Goal: Transaction & Acquisition: Purchase product/service

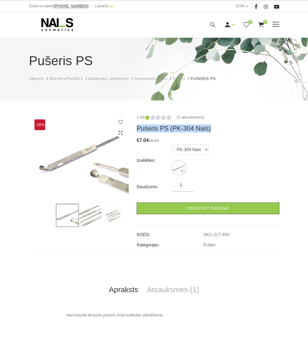
click at [56, 20] on icon at bounding box center [57, 24] width 57 height 13
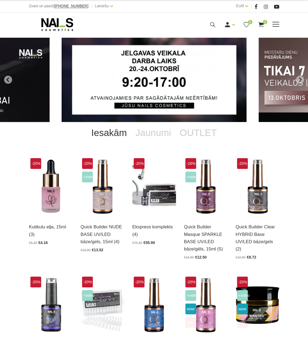
click at [215, 25] on icon at bounding box center [212, 24] width 7 height 7
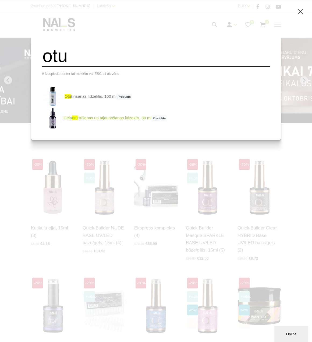
type input "otu"
click at [135, 120] on link "Gēla otu tīrīšanas un atjaunošanas līdzeklis, 30 ml Produkts" at bounding box center [104, 118] width 125 height 22
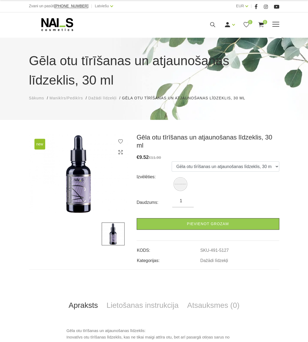
click at [214, 23] on icon at bounding box center [212, 24] width 7 height 7
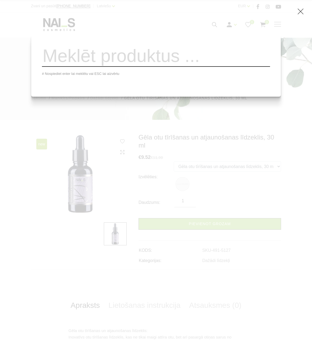
click at [198, 60] on input "search" at bounding box center [156, 56] width 228 height 22
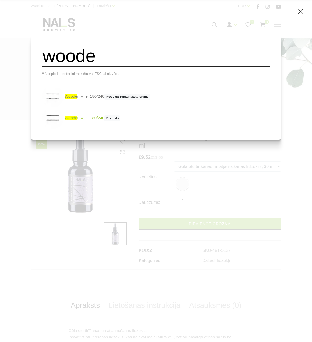
type input "woode"
click at [105, 121] on link "woode n Vīle, 180/240 Produkts" at bounding box center [81, 118] width 78 height 22
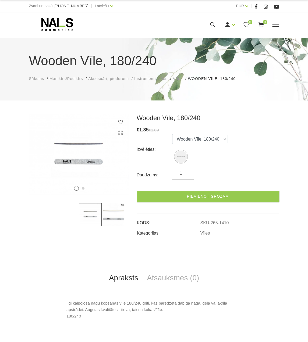
click at [212, 26] on icon at bounding box center [212, 24] width 7 height 7
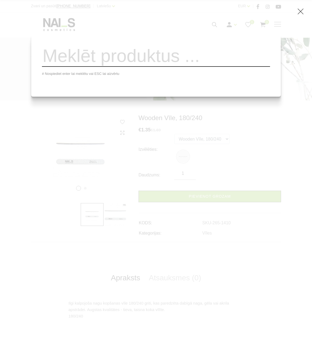
click at [207, 61] on input "search" at bounding box center [156, 56] width 228 height 22
type input "180/240"
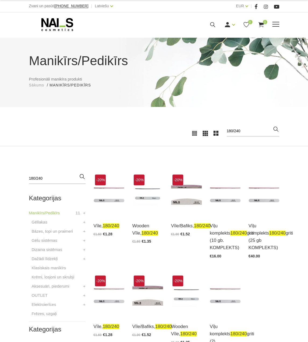
drag, startPoint x: 215, startPoint y: 26, endPoint x: 213, endPoint y: 29, distance: 3.6
click at [215, 26] on icon at bounding box center [212, 24] width 7 height 7
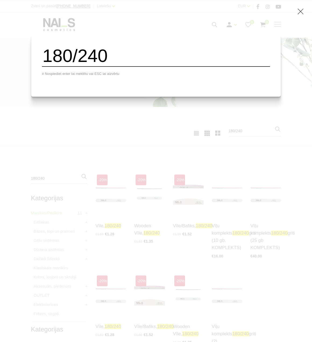
click at [125, 62] on input "180/240" at bounding box center [156, 56] width 228 height 22
type input "1"
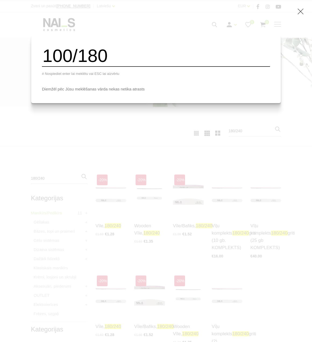
type input "100/180"
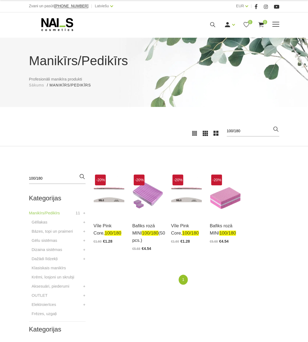
click at [212, 24] on icon at bounding box center [212, 24] width 7 height 7
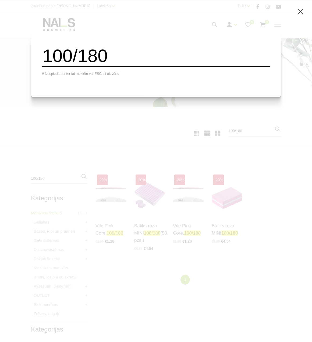
click at [196, 58] on input "100/180" at bounding box center [156, 56] width 228 height 22
drag, startPoint x: 196, startPoint y: 58, endPoint x: 51, endPoint y: 60, distance: 145.4
click at [51, 61] on div "100/180 # Nospiediet enter lai meklētu vai ESC lai aizvērtu" at bounding box center [156, 65] width 250 height 62
type input "ota"
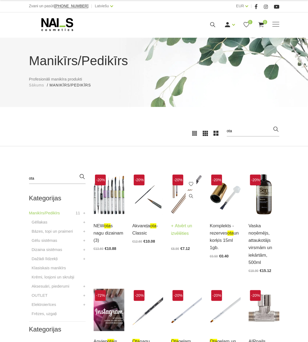
click at [175, 233] on link "Atvērt un izvēlēties" at bounding box center [186, 229] width 31 height 15
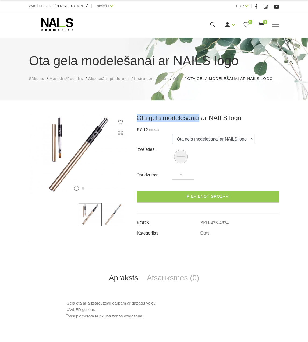
drag, startPoint x: 199, startPoint y: 124, endPoint x: 135, endPoint y: 124, distance: 63.8
click at [135, 123] on div "Ota gela modelešanai ar NAILS logo € 7.12 €8.90 Izvēlēties: Ota gela modelešana…" at bounding box center [208, 175] width 151 height 122
copy h3 "Ota gela modelešanai"
click at [213, 25] on use at bounding box center [212, 24] width 5 height 5
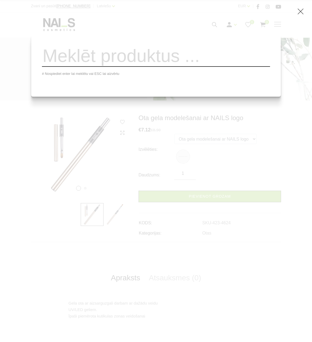
click at [217, 59] on input "search" at bounding box center [156, 56] width 228 height 22
type input "otas"
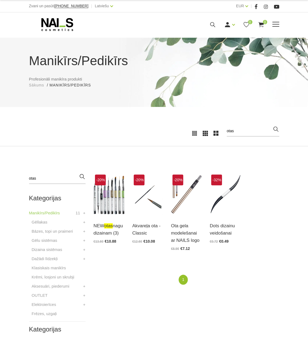
click at [211, 24] on icon at bounding box center [212, 24] width 7 height 7
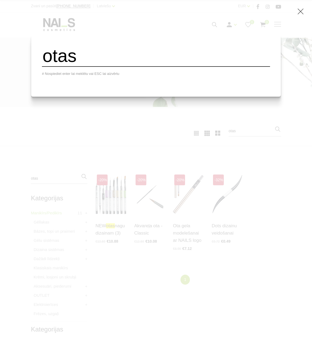
click at [121, 60] on input "otas" at bounding box center [156, 56] width 228 height 22
drag, startPoint x: 110, startPoint y: 60, endPoint x: 41, endPoint y: 57, distance: 69.8
click at [41, 57] on div "otas # Nospiediet enter lai meklētu vai ESC lai aizvērtu" at bounding box center [156, 171] width 312 height 342
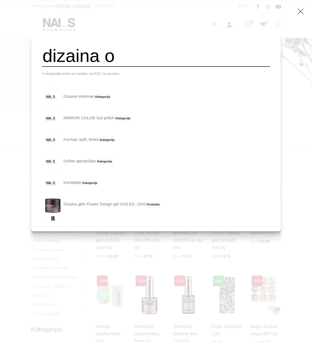
scroll to position [81, 0]
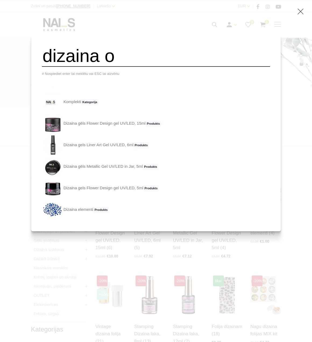
drag, startPoint x: 134, startPoint y: 61, endPoint x: 63, endPoint y: 54, distance: 71.7
click at [59, 54] on input "dizaina o" at bounding box center [156, 56] width 228 height 22
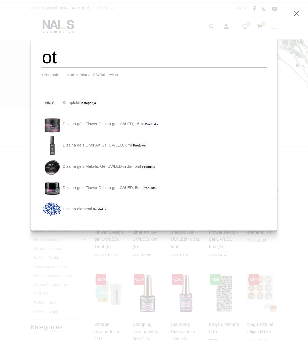
scroll to position [0, 0]
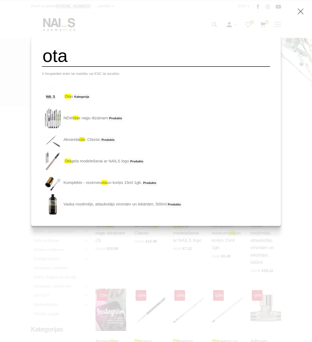
type input "ota"
click at [302, 13] on icon at bounding box center [300, 11] width 7 height 7
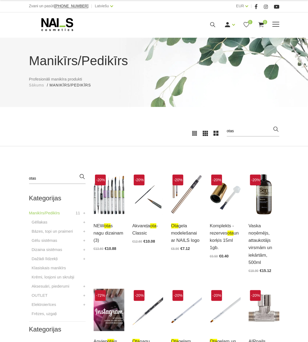
click at [276, 24] on span at bounding box center [275, 24] width 7 height 1
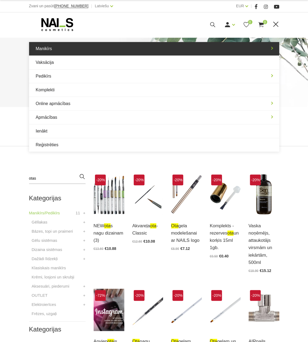
click at [89, 52] on link "Manikīrs" at bounding box center [154, 48] width 250 height 13
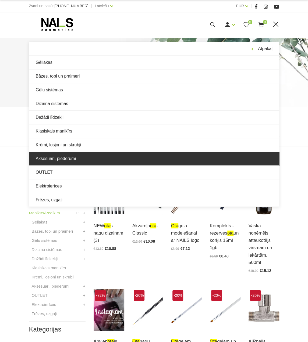
click at [60, 160] on link "Aksesuāri, piederumi" at bounding box center [154, 158] width 250 height 13
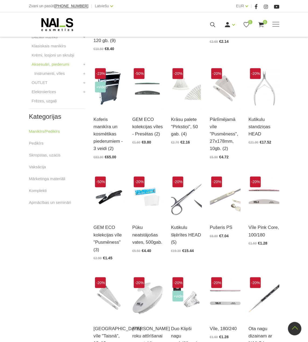
scroll to position [296, 0]
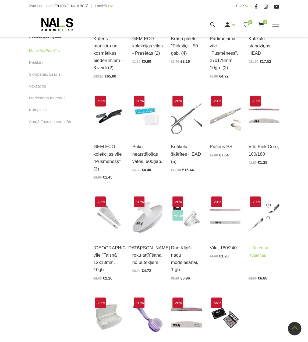
click at [260, 253] on link "Atvērt un izvēlēties" at bounding box center [264, 251] width 31 height 15
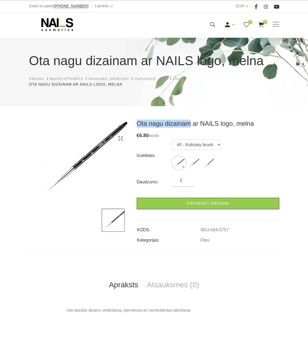
drag, startPoint x: 137, startPoint y: 123, endPoint x: 188, endPoint y: 126, distance: 51.8
click at [188, 126] on h3 "Ota nagu dizainam ar NAILS logo, melna" at bounding box center [208, 124] width 143 height 8
copy h3 "Ota nagu dizainam"
click at [215, 24] on icon at bounding box center [212, 24] width 7 height 7
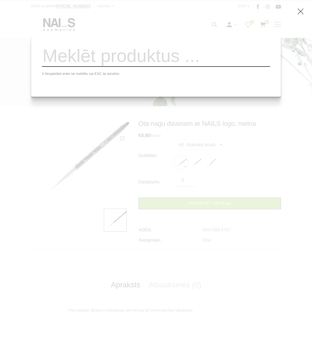
click at [178, 58] on input "search" at bounding box center [156, 56] width 228 height 22
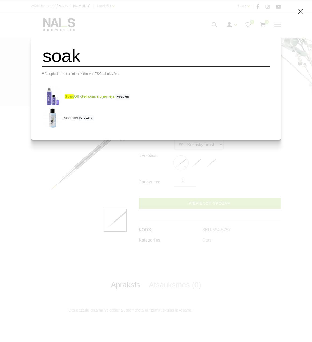
type input "soak"
click at [117, 99] on link "soak Off Gellakas noņēmējs Produkts" at bounding box center [86, 97] width 88 height 22
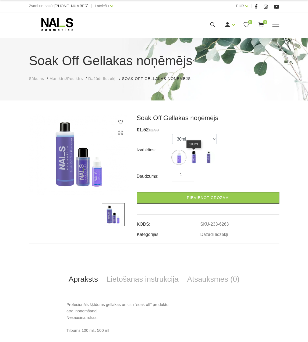
click at [194, 159] on img at bounding box center [193, 156] width 13 height 13
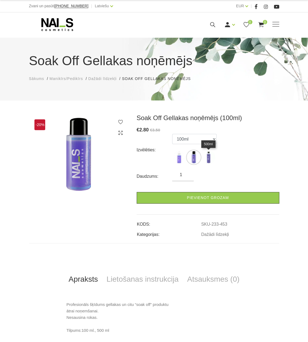
click at [209, 159] on img at bounding box center [208, 156] width 13 height 13
select select "452"
